Goal: Information Seeking & Learning: Find specific fact

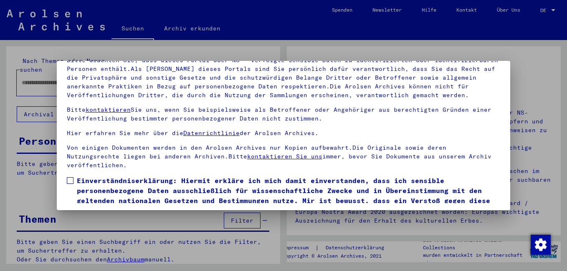
scroll to position [69, 0]
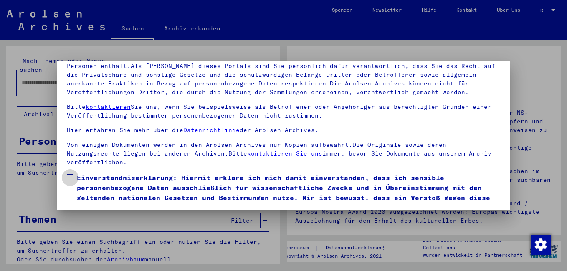
click at [71, 176] on span at bounding box center [70, 177] width 7 height 7
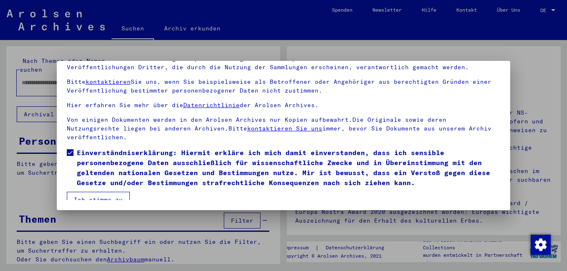
scroll to position [33, 0]
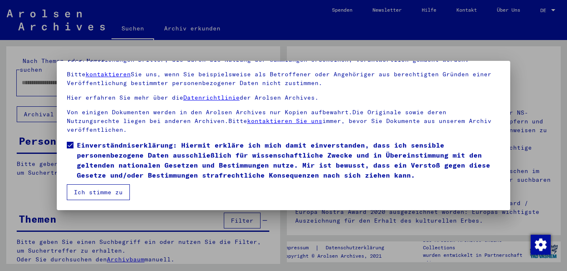
click at [97, 190] on button "Ich stimme zu" at bounding box center [98, 192] width 63 height 16
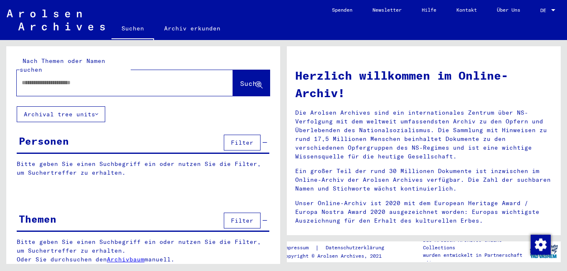
click at [104, 78] on input "text" at bounding box center [115, 82] width 186 height 9
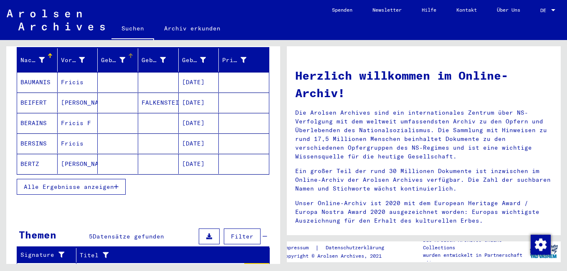
scroll to position [125, 0]
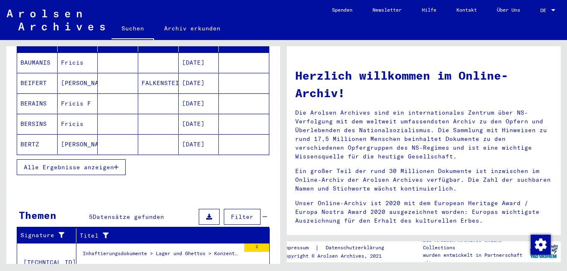
click at [111, 164] on span "Alle Ergebnisse anzeigen" at bounding box center [69, 168] width 90 height 8
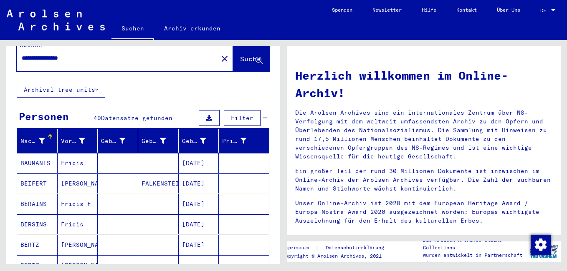
scroll to position [0, 0]
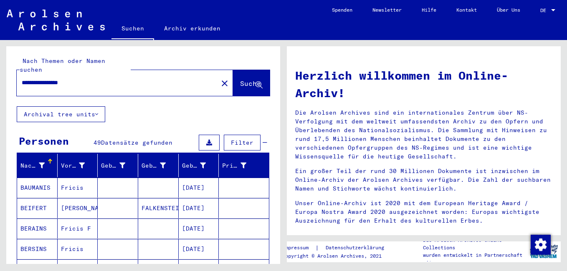
click at [45, 78] on input "**********" at bounding box center [115, 82] width 186 height 9
click at [65, 78] on input "**********" at bounding box center [115, 82] width 186 height 9
type input "**********"
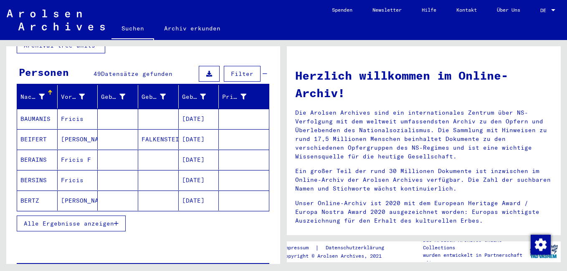
scroll to position [83, 0]
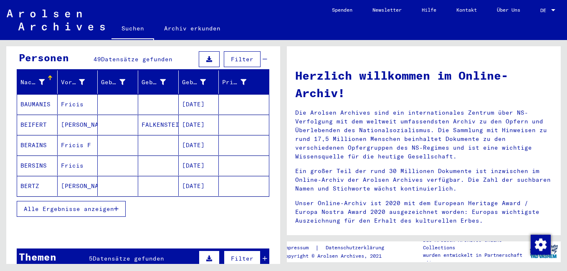
click at [92, 205] on span "Alle Ergebnisse anzeigen" at bounding box center [69, 209] width 90 height 8
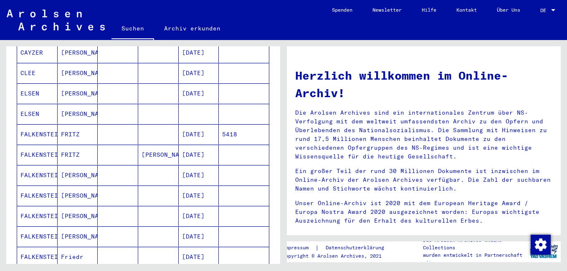
scroll to position [334, 0]
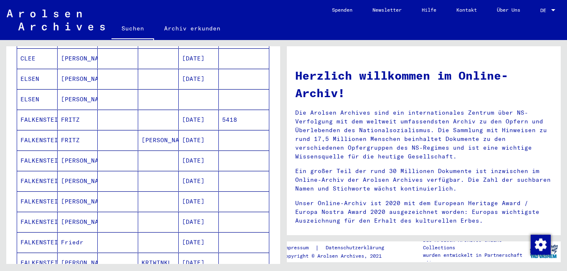
click at [39, 110] on mat-cell "FALKENSTEIN" at bounding box center [37, 120] width 40 height 20
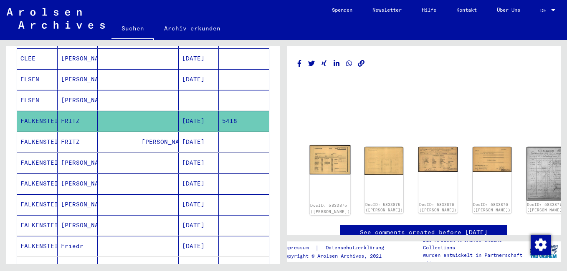
click at [335, 157] on img at bounding box center [330, 159] width 41 height 29
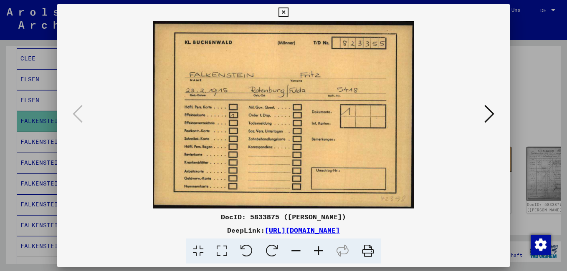
click at [485, 113] on icon at bounding box center [489, 114] width 10 height 20
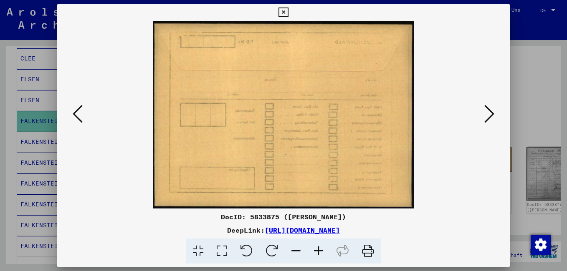
click at [485, 113] on icon at bounding box center [489, 114] width 10 height 20
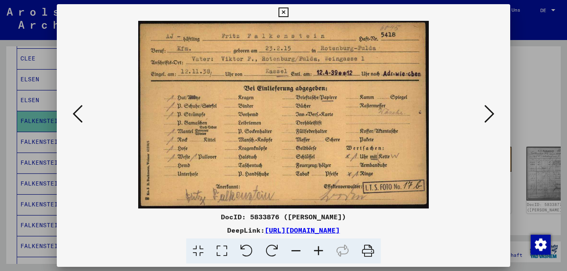
click at [488, 116] on icon at bounding box center [489, 114] width 10 height 20
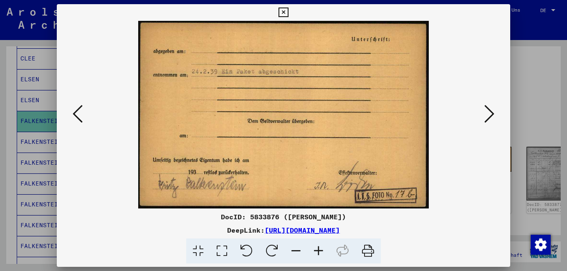
click at [489, 117] on icon at bounding box center [489, 114] width 10 height 20
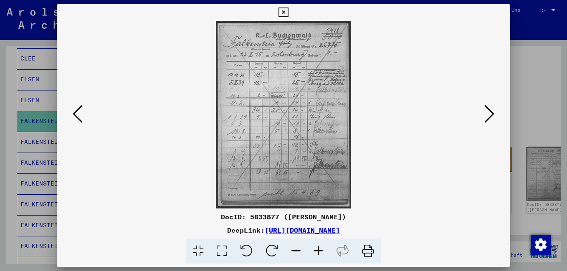
click at [260, 126] on img at bounding box center [283, 115] width 396 height 188
click at [488, 115] on icon at bounding box center [489, 114] width 10 height 20
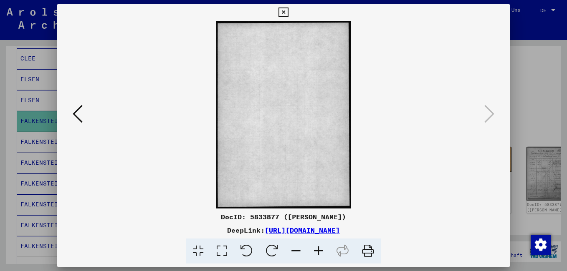
click at [284, 14] on icon at bounding box center [283, 13] width 10 height 10
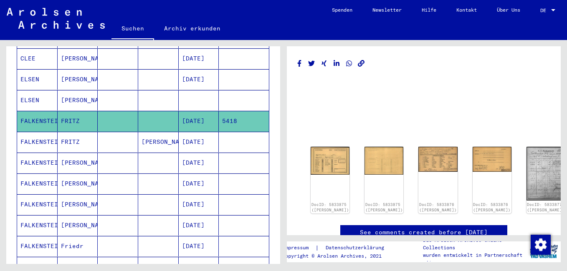
click at [41, 176] on mat-cell "FALKENSTEIN" at bounding box center [37, 184] width 40 height 20
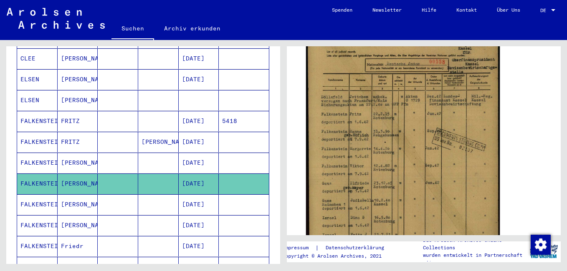
scroll to position [167, 0]
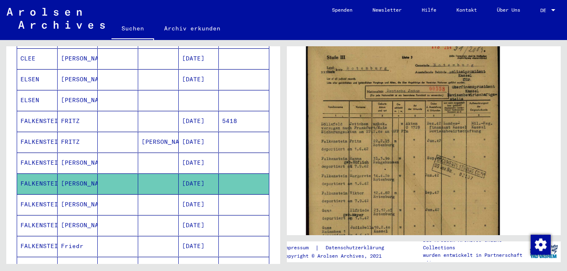
click at [434, 176] on img at bounding box center [403, 172] width 194 height 272
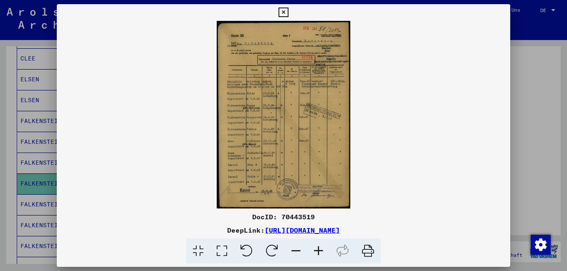
click at [318, 245] on icon at bounding box center [318, 251] width 23 height 25
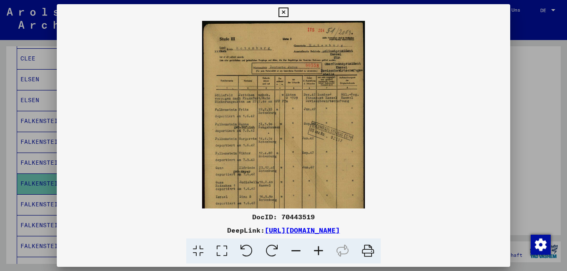
click at [318, 245] on icon at bounding box center [318, 251] width 23 height 25
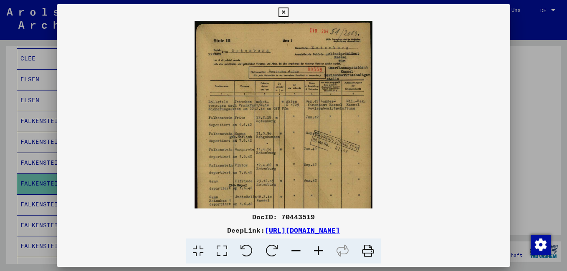
click at [318, 245] on icon at bounding box center [318, 251] width 23 height 25
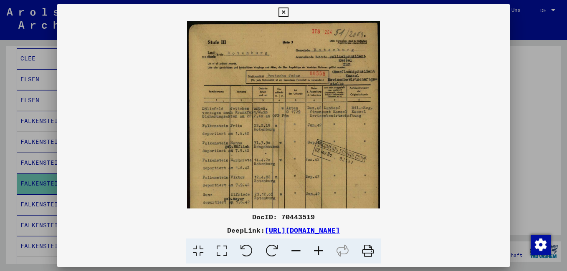
click at [318, 245] on icon at bounding box center [318, 251] width 23 height 25
click at [317, 245] on icon at bounding box center [318, 251] width 23 height 25
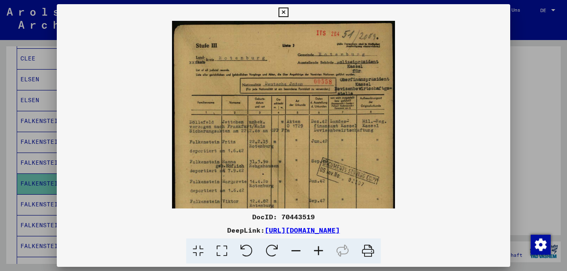
click at [317, 245] on icon at bounding box center [318, 251] width 23 height 25
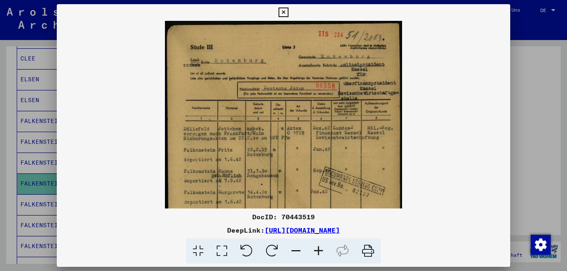
click at [317, 245] on icon at bounding box center [318, 251] width 23 height 25
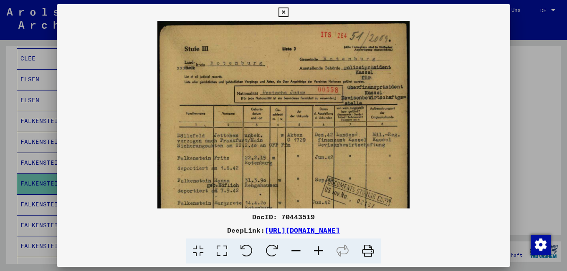
click at [317, 245] on icon at bounding box center [318, 251] width 23 height 25
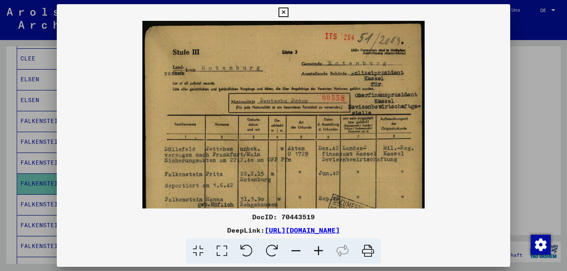
click at [317, 245] on icon at bounding box center [318, 251] width 23 height 25
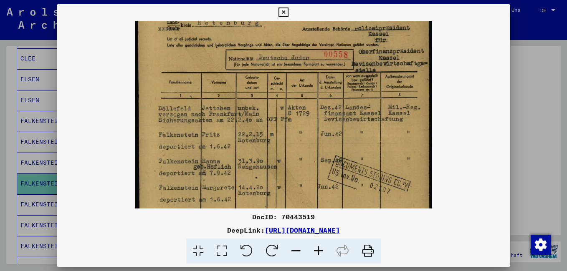
scroll to position [44, 0]
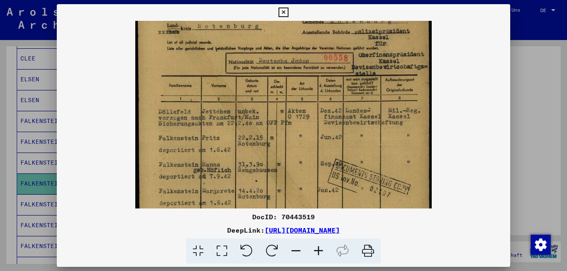
drag, startPoint x: 370, startPoint y: 189, endPoint x: 368, endPoint y: 145, distance: 44.2
click at [368, 145] on img at bounding box center [283, 185] width 297 height 417
click at [282, 11] on icon at bounding box center [283, 13] width 10 height 10
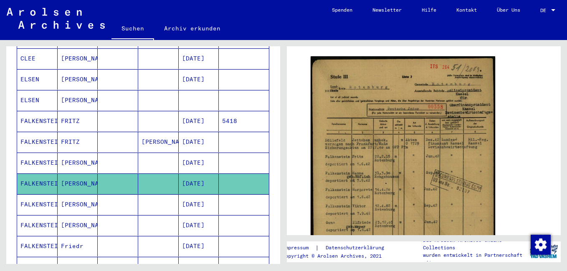
click at [38, 194] on mat-cell "FALKENSTEIN" at bounding box center [37, 204] width 40 height 20
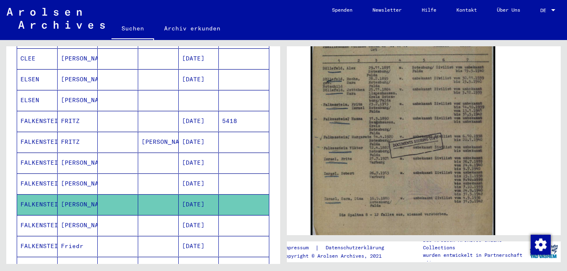
scroll to position [209, 0]
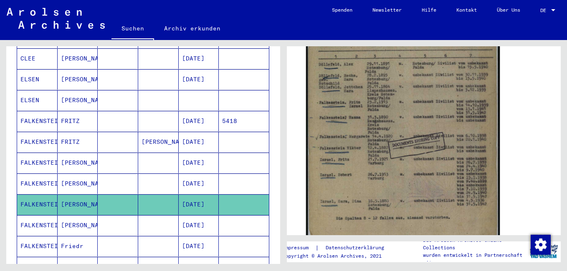
click at [372, 184] on img at bounding box center [403, 116] width 194 height 272
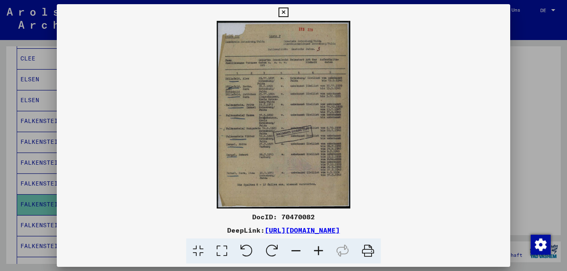
click at [316, 246] on icon at bounding box center [318, 251] width 23 height 25
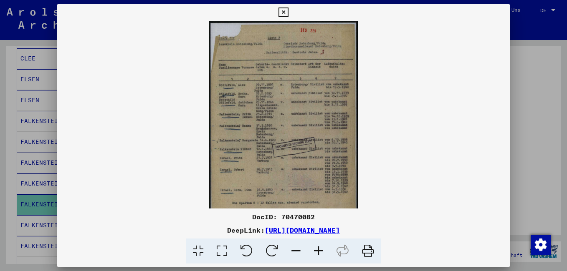
click at [316, 246] on icon at bounding box center [318, 251] width 23 height 25
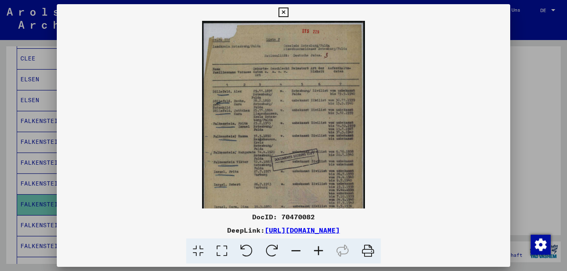
click at [316, 246] on icon at bounding box center [318, 251] width 23 height 25
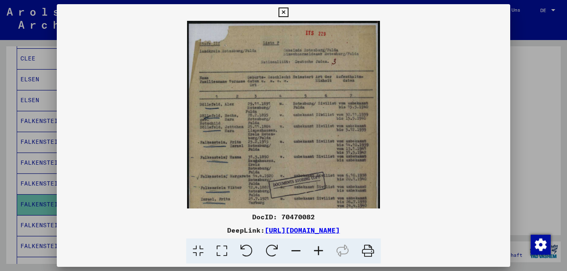
click at [316, 246] on icon at bounding box center [318, 251] width 23 height 25
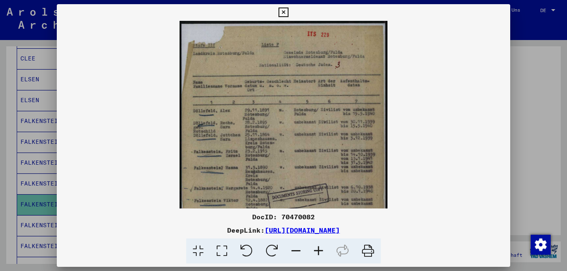
click at [316, 246] on icon at bounding box center [318, 251] width 23 height 25
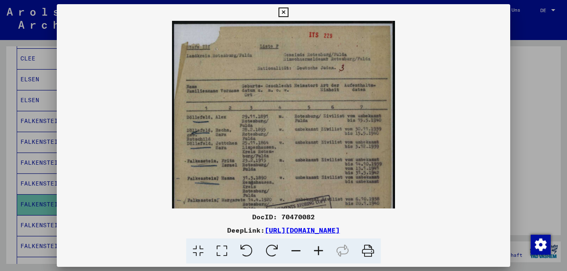
click at [277, 11] on button at bounding box center [283, 12] width 15 height 17
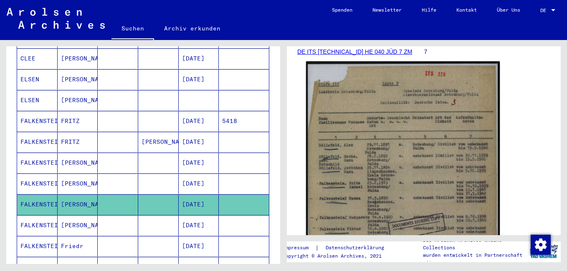
scroll to position [0, 0]
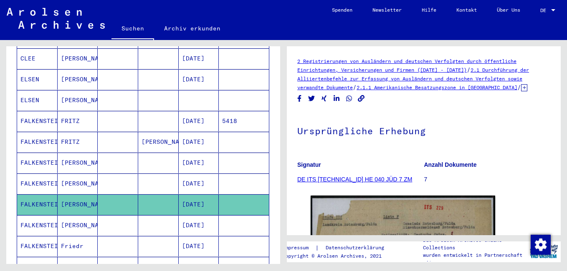
drag, startPoint x: 302, startPoint y: 56, endPoint x: 537, endPoint y: 89, distance: 237.6
click at [537, 89] on div "2 Registrierungen von Ausländern und deutschen Verfolgten durch öffentliche Ein…" at bounding box center [424, 140] width 274 height 189
copy div "Registrierungen von Ausländern und deutschen Verfolgten durch öffentliche Einri…"
click at [39, 217] on mat-cell "FALKENSTEIN" at bounding box center [37, 225] width 40 height 20
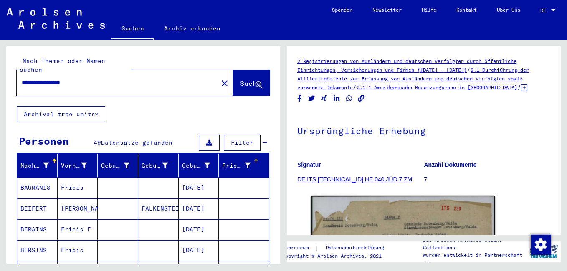
click at [230, 161] on div "Prisoner #" at bounding box center [236, 165] width 28 height 9
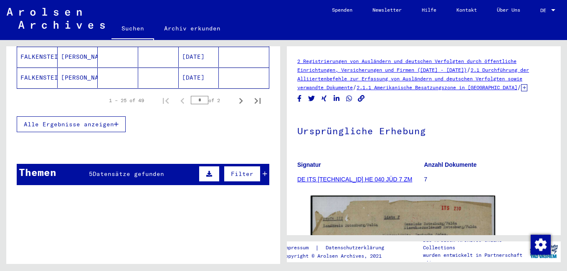
scroll to position [209, 0]
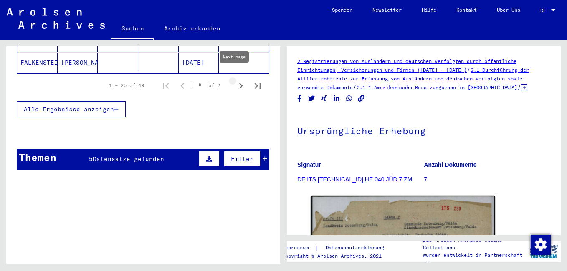
click at [235, 80] on icon "Next page" at bounding box center [241, 86] width 12 height 12
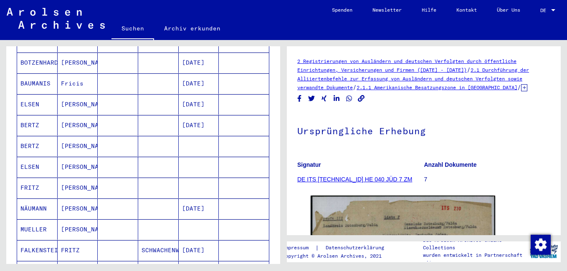
scroll to position [0, 0]
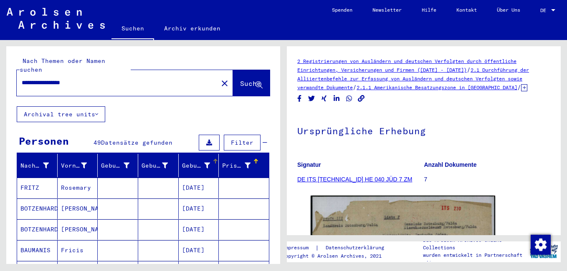
click at [193, 161] on div "Geburtsdatum" at bounding box center [196, 165] width 28 height 9
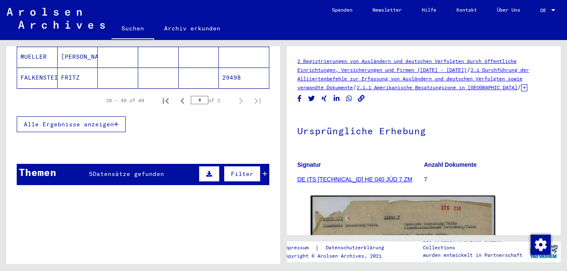
scroll to position [209, 0]
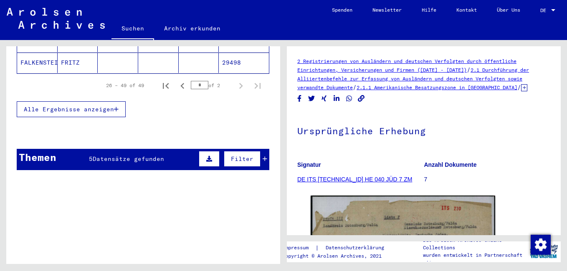
click at [205, 114] on div "Nachname Vorname Geburtsname Geburt‏ Geburtsdatum Prisoner # BERTZ [PERSON_NAME…" at bounding box center [143, 36] width 274 height 183
click at [180, 83] on icon "Previous page" at bounding box center [182, 86] width 4 height 6
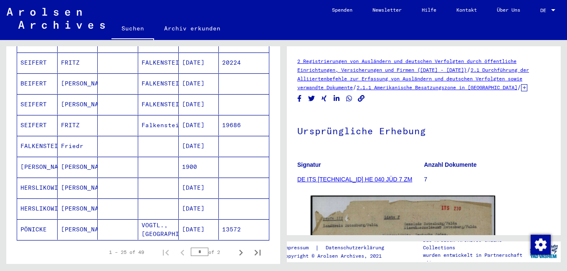
scroll to position [501, 0]
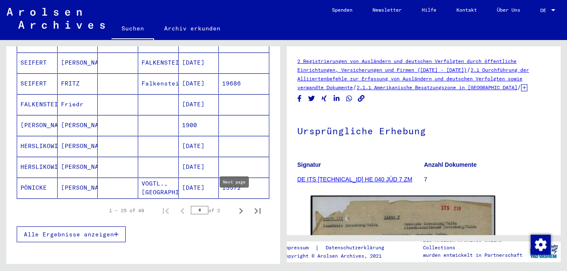
click at [235, 205] on icon "Next page" at bounding box center [241, 211] width 12 height 12
type input "*"
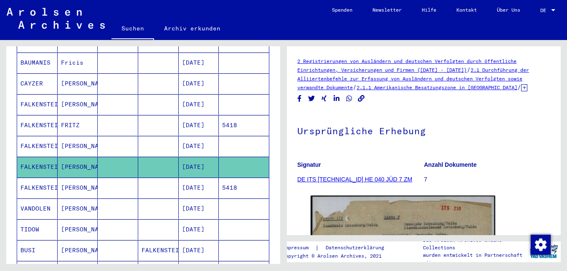
scroll to position [334, 0]
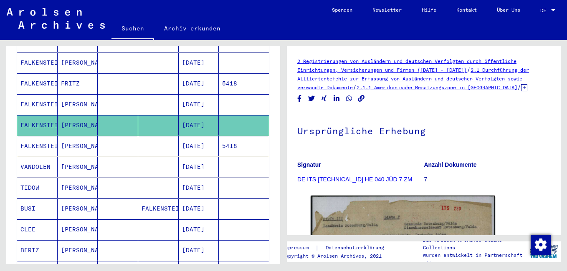
click at [193, 136] on mat-cell "[DATE]" at bounding box center [199, 146] width 40 height 20
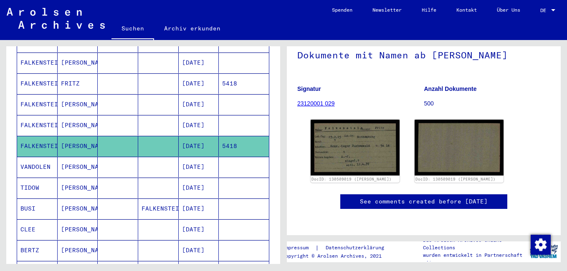
scroll to position [125, 0]
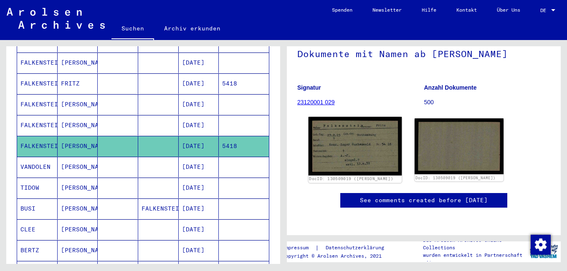
click at [354, 117] on img at bounding box center [354, 146] width 93 height 58
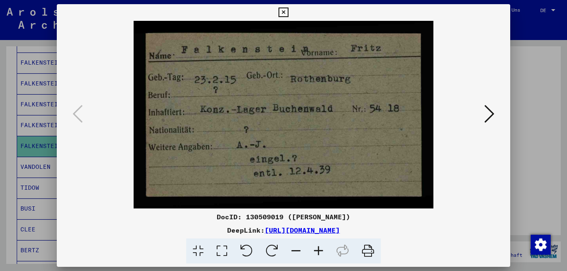
click at [285, 11] on icon at bounding box center [283, 13] width 10 height 10
